Goal: Information Seeking & Learning: Learn about a topic

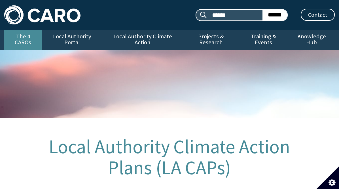
click at [20, 40] on link "The 4 CAROs" at bounding box center [23, 40] width 38 height 20
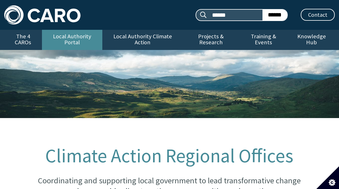
click at [70, 40] on link "Local Authority Portal" at bounding box center [72, 40] width 60 height 20
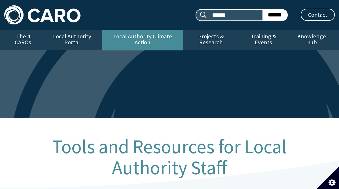
click at [129, 37] on link "Local Authority Climate Action" at bounding box center [142, 40] width 81 height 20
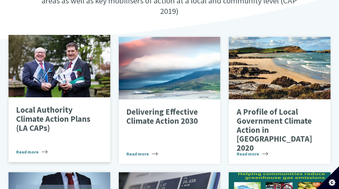
scroll to position [199, 0]
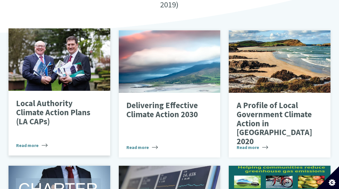
click at [64, 101] on p "Local Authority Climate Action Plans (LA CAPs)" at bounding box center [55, 112] width 78 height 27
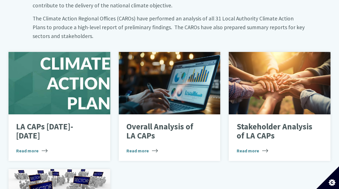
scroll to position [340, 0]
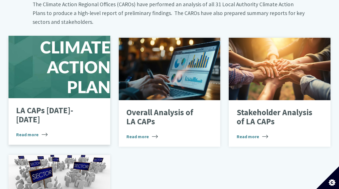
click at [58, 104] on div "LA CAPs 2024-2029 Read more" at bounding box center [60, 121] width 102 height 47
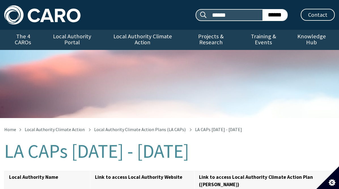
scroll to position [85, 0]
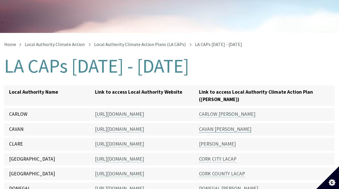
click at [224, 126] on link "CAVAN [PERSON_NAME]" at bounding box center [225, 129] width 52 height 7
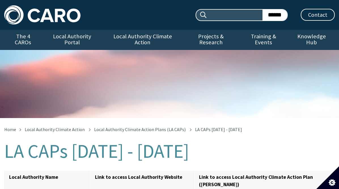
scroll to position [85, 0]
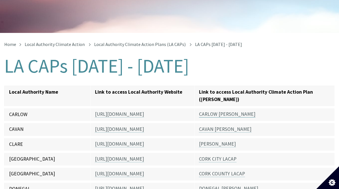
click at [215, 111] on link "CARLOW [PERSON_NAME]" at bounding box center [227, 114] width 56 height 7
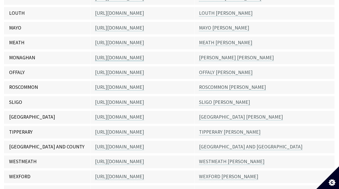
scroll to position [482, 0]
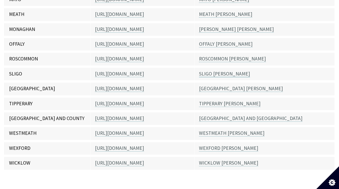
click at [219, 71] on link "SLIGO [PERSON_NAME]" at bounding box center [224, 74] width 51 height 7
